Goal: Information Seeking & Learning: Learn about a topic

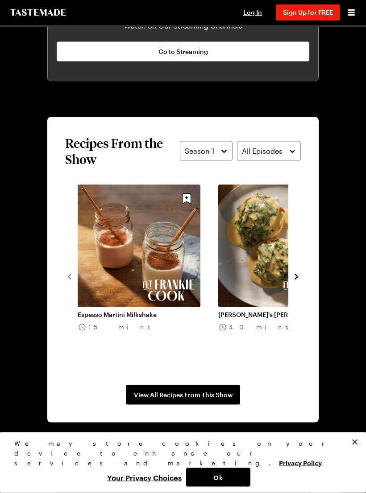
scroll to position [709, 0]
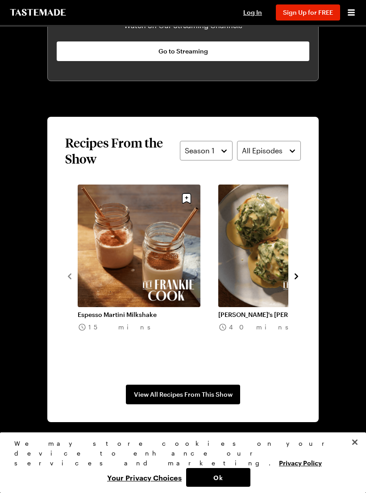
click at [208, 395] on span "View All Recipes From This Show" at bounding box center [183, 394] width 99 height 9
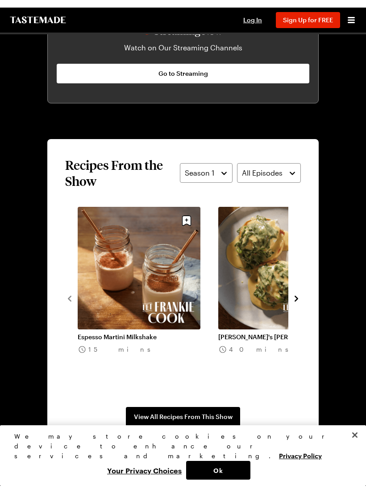
scroll to position [709, 0]
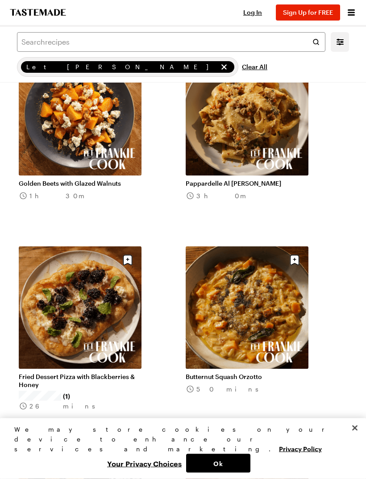
scroll to position [285, 0]
click at [259, 179] on link "Pappardelle Al [PERSON_NAME]" at bounding box center [247, 183] width 123 height 8
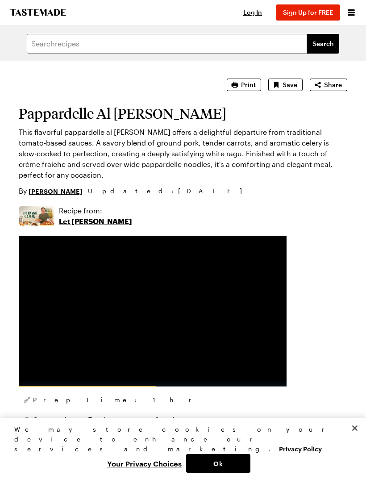
scroll to position [285, 0]
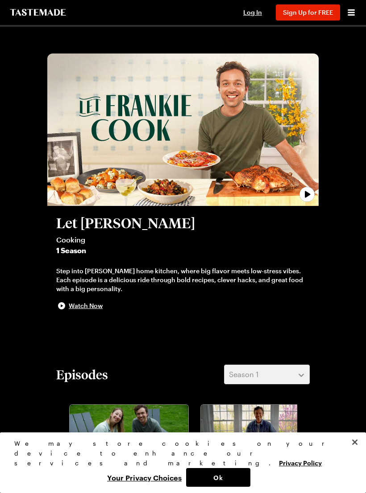
click at [311, 12] on span "Sign Up for FREE" at bounding box center [308, 12] width 50 height 8
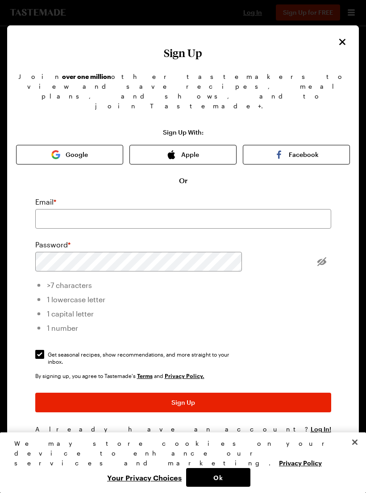
click at [347, 38] on button "Close" at bounding box center [342, 42] width 12 height 12
